Goal: Information Seeking & Learning: Learn about a topic

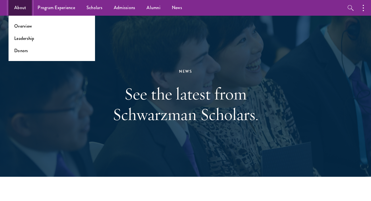
click at [25, 7] on link "About" at bounding box center [20, 8] width 23 height 16
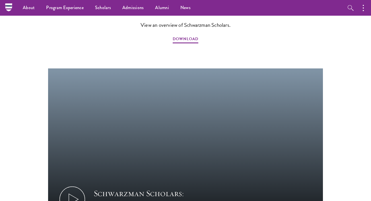
scroll to position [612, 0]
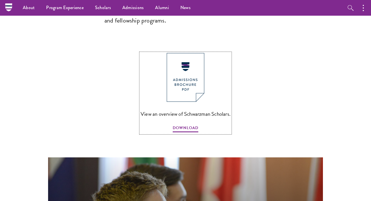
click at [183, 53] on img at bounding box center [186, 77] width 38 height 49
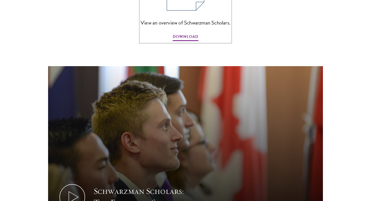
scroll to position [729, 0]
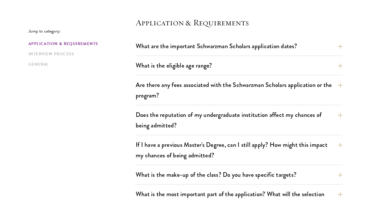
scroll to position [152, 0]
click at [239, 46] on button "What are the important Schwarzman Scholars application dates?" at bounding box center [243, 45] width 207 height 13
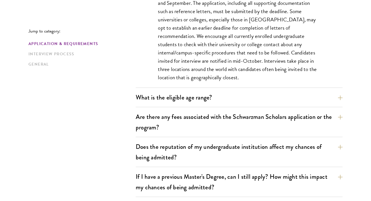
scroll to position [289, 0]
click at [234, 101] on button "What is the eligible age range?" at bounding box center [243, 96] width 207 height 13
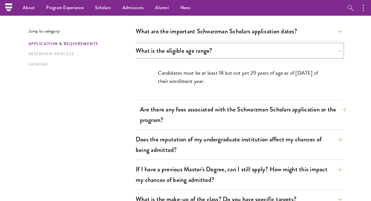
scroll to position [166, 0]
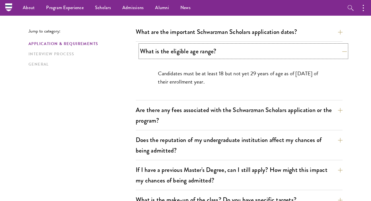
click at [263, 52] on button "What is the eligible age range?" at bounding box center [243, 51] width 207 height 13
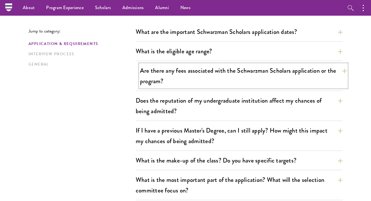
click at [247, 77] on button "Are there any fees associated with the Schwarzman Scholars application or the p…" at bounding box center [243, 75] width 207 height 23
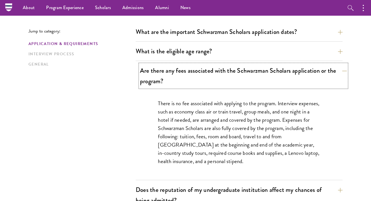
click at [247, 77] on button "Are there any fees associated with the Schwarzman Scholars application or the p…" at bounding box center [243, 75] width 207 height 23
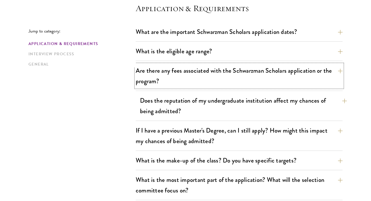
scroll to position [176, 0]
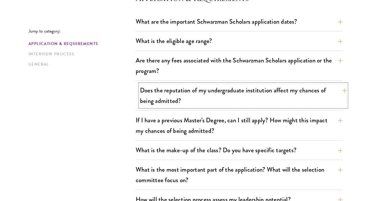
click at [237, 101] on button "Does the reputation of my undergraduate institution affect my chances of being …" at bounding box center [243, 95] width 207 height 23
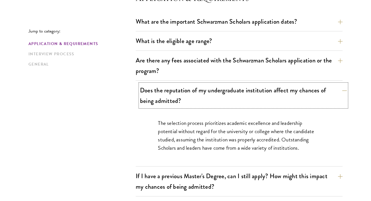
click at [237, 101] on button "Does the reputation of my undergraduate institution affect my chances of being …" at bounding box center [243, 95] width 207 height 23
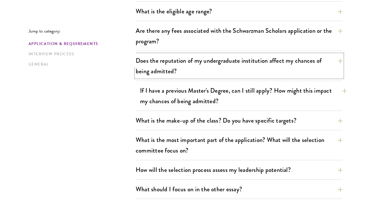
scroll to position [206, 0]
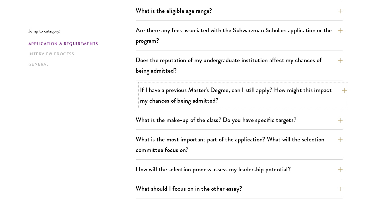
click at [253, 90] on button "If I have a previous Master's Degree, can I still apply? How might this impact …" at bounding box center [243, 94] width 207 height 23
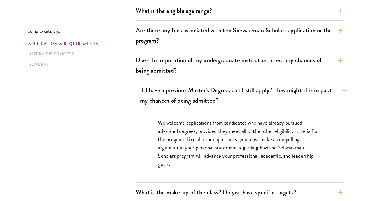
click at [253, 90] on button "If I have a previous Master's Degree, can I still apply? How might this impact …" at bounding box center [243, 94] width 207 height 23
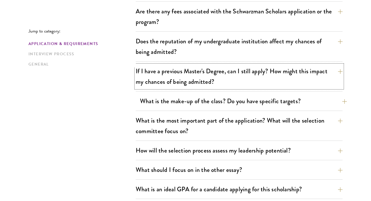
scroll to position [233, 0]
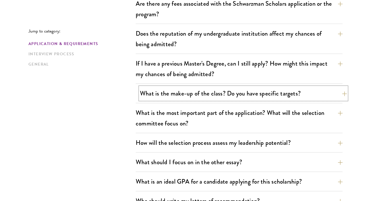
click at [258, 96] on button "What is the make-up of the class? Do you have specific targets?" at bounding box center [243, 93] width 207 height 13
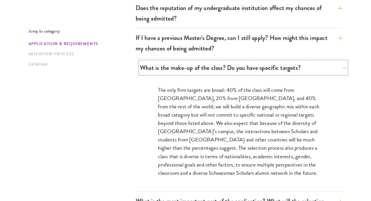
scroll to position [259, 0]
click at [276, 69] on button "What is the make-up of the class? Do you have specific targets?" at bounding box center [243, 67] width 207 height 13
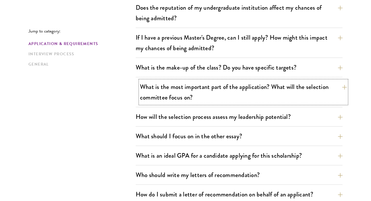
click at [258, 94] on button "What is the most important part of the application? What will the selection com…" at bounding box center [243, 91] width 207 height 23
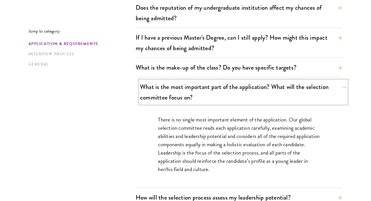
click at [258, 94] on button "What is the most important part of the application? What will the selection com…" at bounding box center [243, 91] width 207 height 23
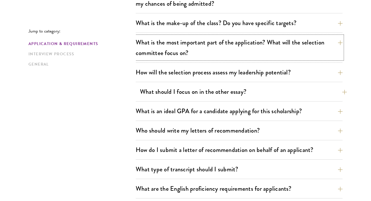
scroll to position [307, 0]
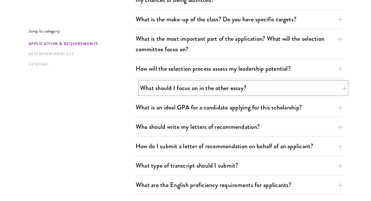
click at [261, 89] on button "What should I focus on in the other essay?" at bounding box center [243, 87] width 207 height 13
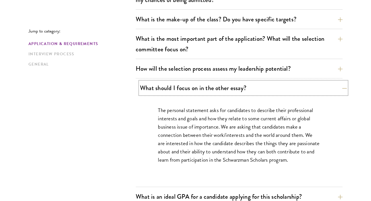
click at [261, 89] on button "What should I focus on in the other essay?" at bounding box center [243, 87] width 207 height 13
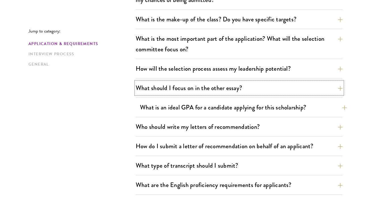
scroll to position [328, 0]
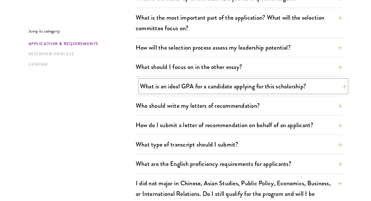
click at [267, 89] on button "What is an ideal GPA for a candidate applying for this scholarship?" at bounding box center [243, 86] width 207 height 13
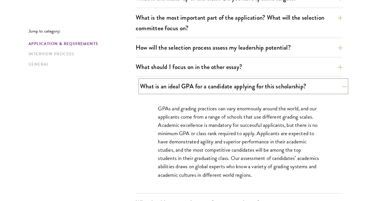
click at [267, 89] on button "What is an ideal GPA for a candidate applying for this scholarship?" at bounding box center [243, 86] width 207 height 13
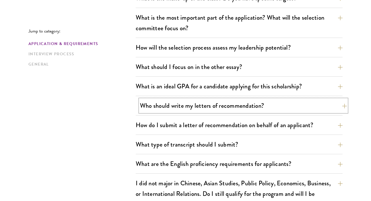
click at [255, 112] on button "Who should write my letters of recommendation?" at bounding box center [243, 105] width 207 height 13
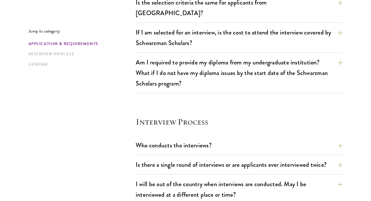
scroll to position [587, 0]
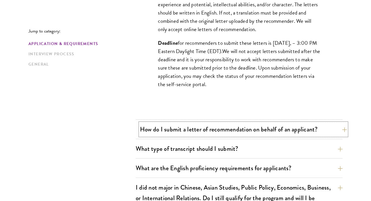
click at [226, 133] on button "How do I submit a letter of recommendation on behalf of an applicant?" at bounding box center [243, 129] width 207 height 13
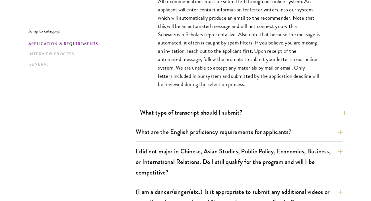
scroll to position [523, 0]
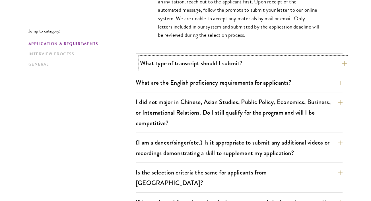
click at [235, 63] on button "What type of transcript should I submit?" at bounding box center [243, 63] width 207 height 13
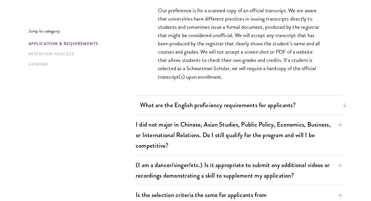
scroll to position [489, 0]
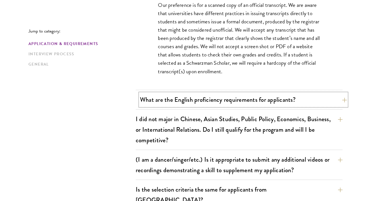
click at [231, 102] on button "What are the English proficiency requirements for applicants?" at bounding box center [243, 99] width 207 height 13
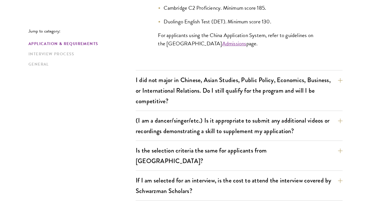
scroll to position [640, 0]
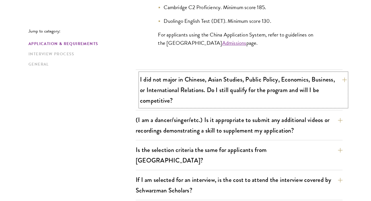
click at [224, 99] on button "I did not major in Chinese, Asian Studies, Public Policy, Economics, Business, …" at bounding box center [243, 90] width 207 height 34
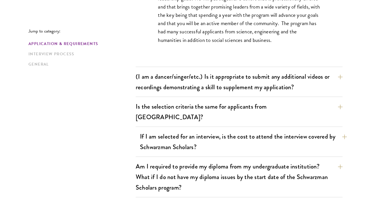
scroll to position [580, 0]
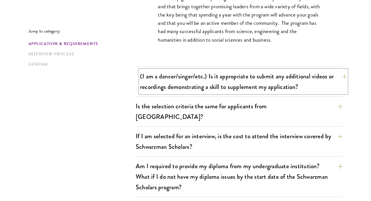
click at [236, 81] on button "(I am a dancer/singer/etc.) Is it appropriate to submit any additional videos o…" at bounding box center [243, 81] width 207 height 23
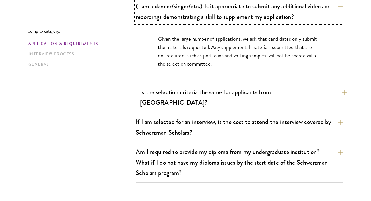
scroll to position [545, 0]
click at [224, 98] on button "Is the selection criteria the same for applicants from China?" at bounding box center [243, 96] width 207 height 23
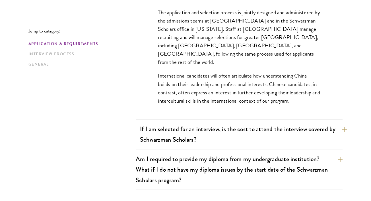
scroll to position [604, 0]
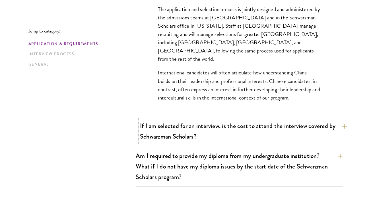
click at [207, 127] on button "If I am selected for an interview, is the cost to attend the interview covered …" at bounding box center [243, 130] width 207 height 23
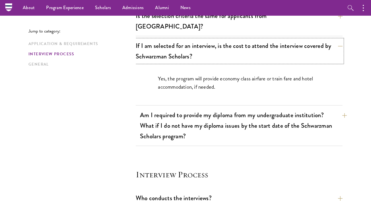
scroll to position [560, 0]
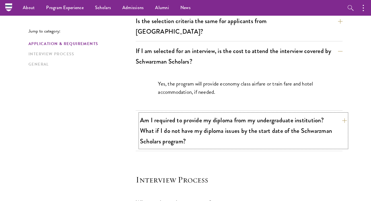
click at [220, 129] on button "Am I required to provide my diploma from my undergraduate institution? What if …" at bounding box center [243, 131] width 207 height 34
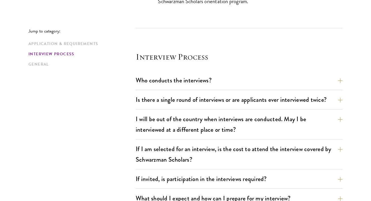
scroll to position [752, 0]
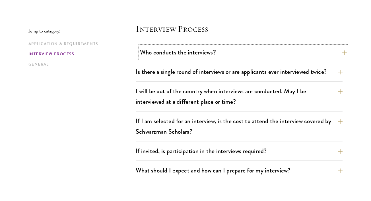
click at [217, 46] on button "Who conducts the interviews?" at bounding box center [243, 52] width 207 height 13
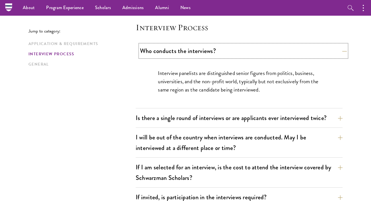
scroll to position [671, 0]
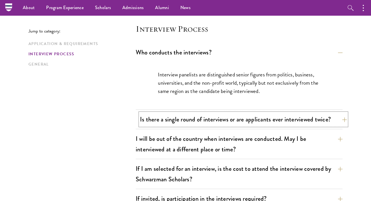
click at [216, 113] on button "Is there a single round of interviews or are applicants ever interviewed twice?" at bounding box center [243, 119] width 207 height 13
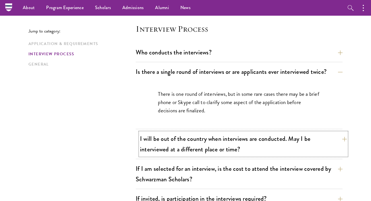
click at [205, 133] on button "I will be out of the country when interviews are conducted. May I be interviewe…" at bounding box center [243, 143] width 207 height 23
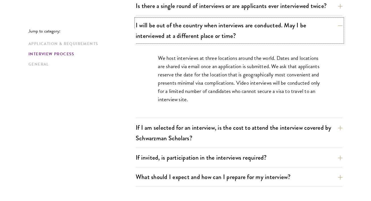
scroll to position [737, 0]
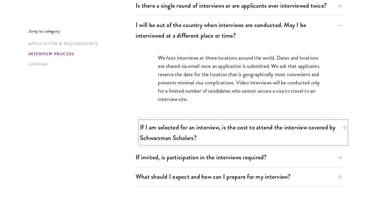
click at [215, 121] on button "If I am selected for an interview, is the cost to attend the interview covered …" at bounding box center [243, 132] width 207 height 23
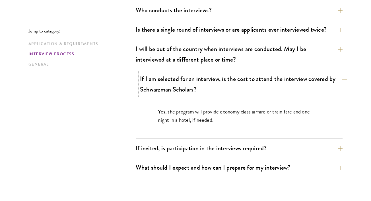
scroll to position [717, 0]
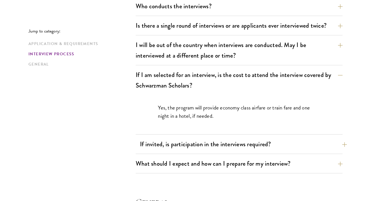
click at [217, 137] on button "If invited, is participation in the interviews required?" at bounding box center [243, 143] width 207 height 13
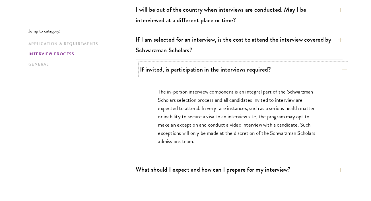
scroll to position [777, 0]
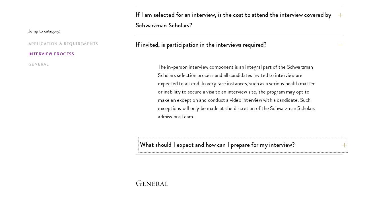
click at [225, 138] on button "What should I expect and how can I prepare for my interview?" at bounding box center [243, 144] width 207 height 13
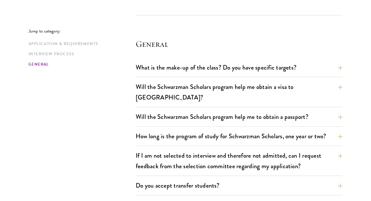
scroll to position [1206, 0]
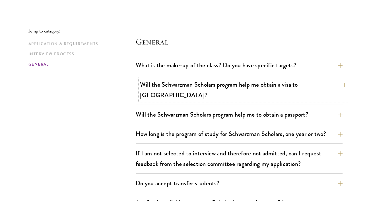
click at [236, 78] on button "Will the Schwarzman Scholars program help me obtain a visa to China?" at bounding box center [243, 89] width 207 height 23
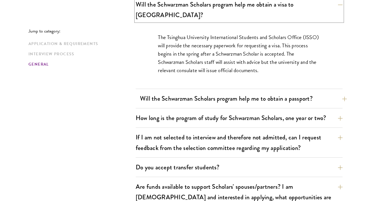
scroll to position [930, 0]
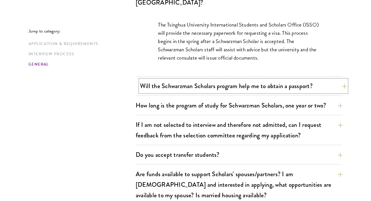
click at [239, 79] on button "Will the Schwarzman Scholars program help me to obtain a passport?" at bounding box center [243, 85] width 207 height 13
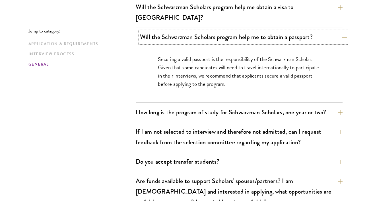
scroll to position [935, 0]
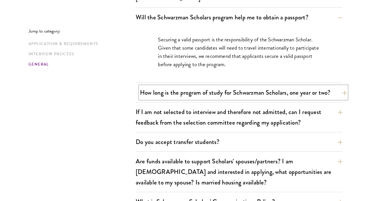
click at [236, 86] on button "How long is the program of study for Schwarzman Scholars, one year or two?" at bounding box center [243, 92] width 207 height 13
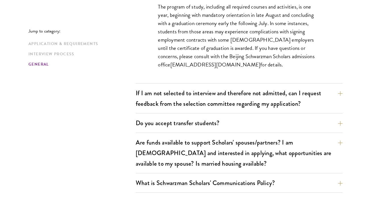
scroll to position [988, 0]
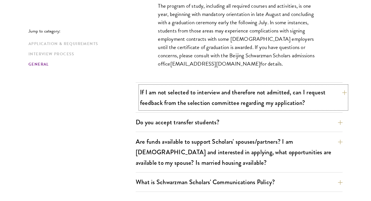
click at [224, 86] on button "If I am not selected to interview and therefore not admitted, can I request fee…" at bounding box center [243, 97] width 207 height 23
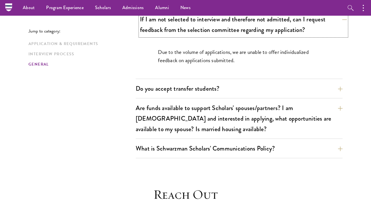
scroll to position [971, 0]
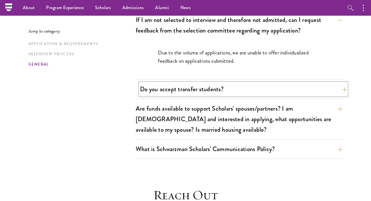
click at [232, 82] on button "Do you accept transfer students?" at bounding box center [243, 88] width 207 height 13
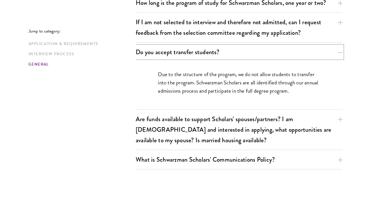
scroll to position [976, 0]
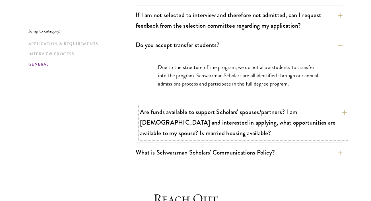
click at [225, 109] on button "Are funds available to support Scholars' spouses/partners? I am married and int…" at bounding box center [243, 122] width 207 height 34
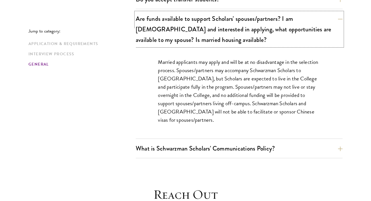
scroll to position [1022, 0]
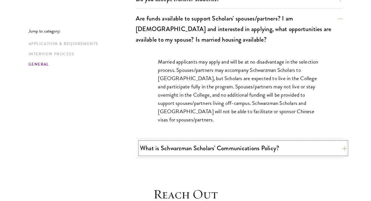
click at [216, 141] on button "What is Schwarzman Scholars' Communications Policy?" at bounding box center [243, 147] width 207 height 13
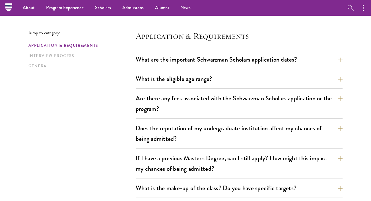
scroll to position [0, 0]
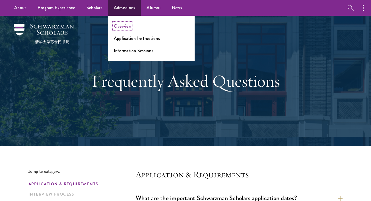
click at [128, 26] on link "Overview" at bounding box center [123, 26] width 18 height 7
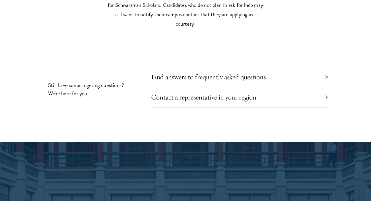
scroll to position [2568, 0]
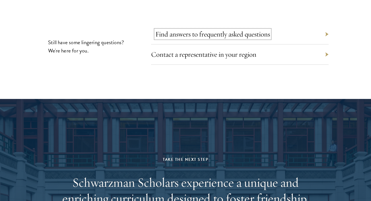
click at [195, 38] on link "Find answers to frequently asked questions" at bounding box center [212, 34] width 115 height 9
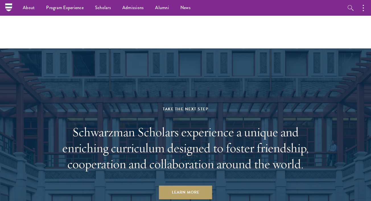
scroll to position [2515, 0]
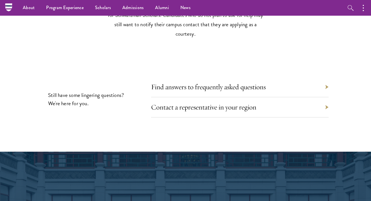
click at [197, 117] on div "Contact a representative in your region" at bounding box center [240, 107] width 178 height 20
click at [204, 111] on link "Contact a representative in your region" at bounding box center [207, 106] width 105 height 9
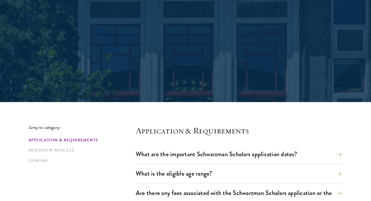
scroll to position [151, 0]
